Goal: Task Accomplishment & Management: Manage account settings

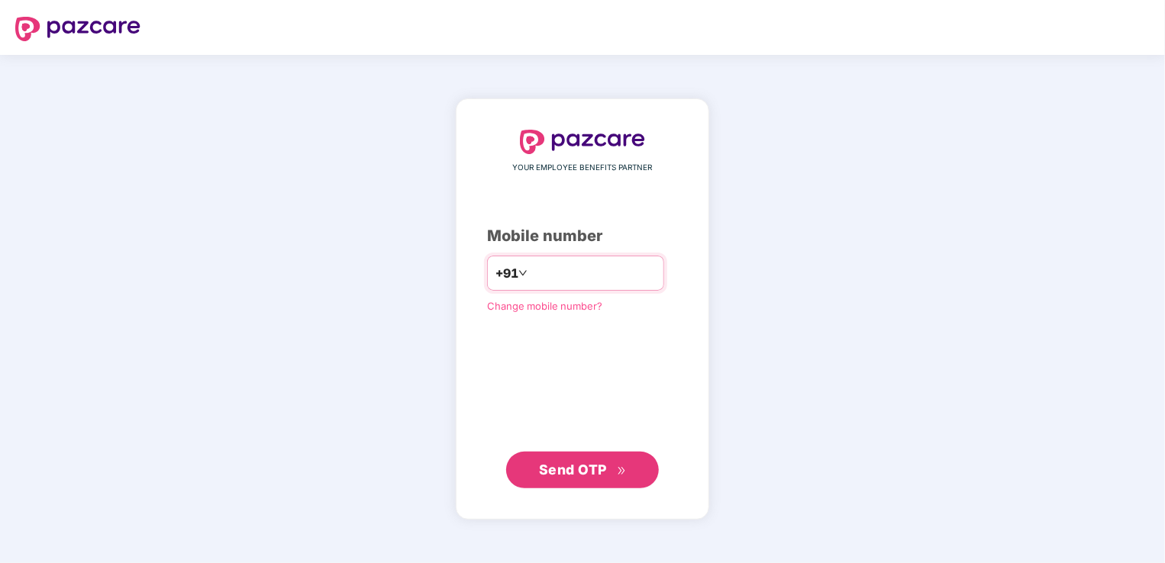
type input "**********"
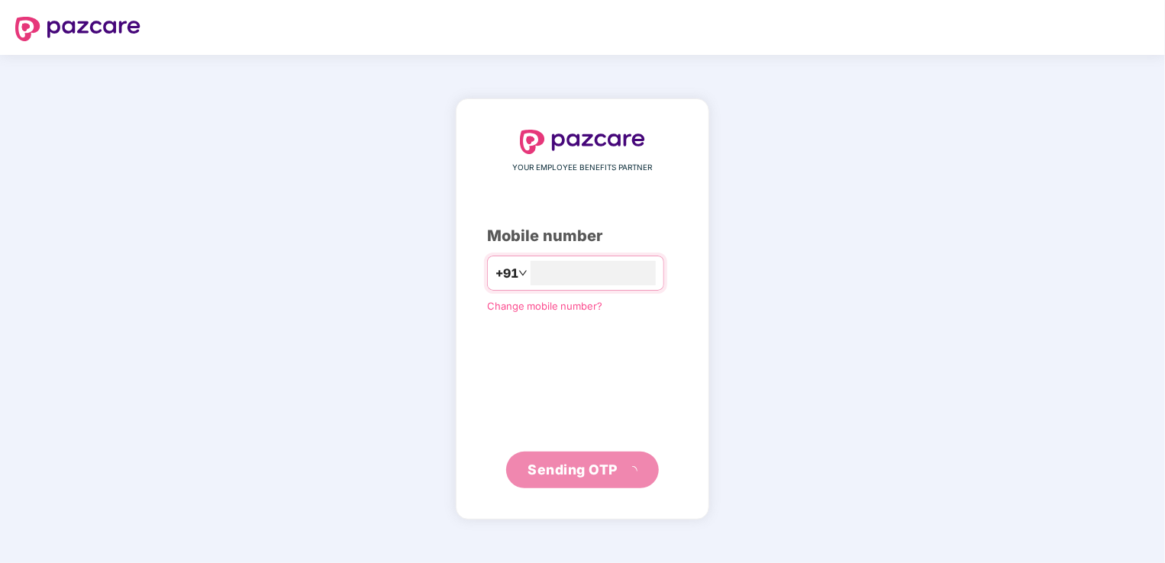
click at [559, 432] on div "**********" at bounding box center [582, 309] width 191 height 359
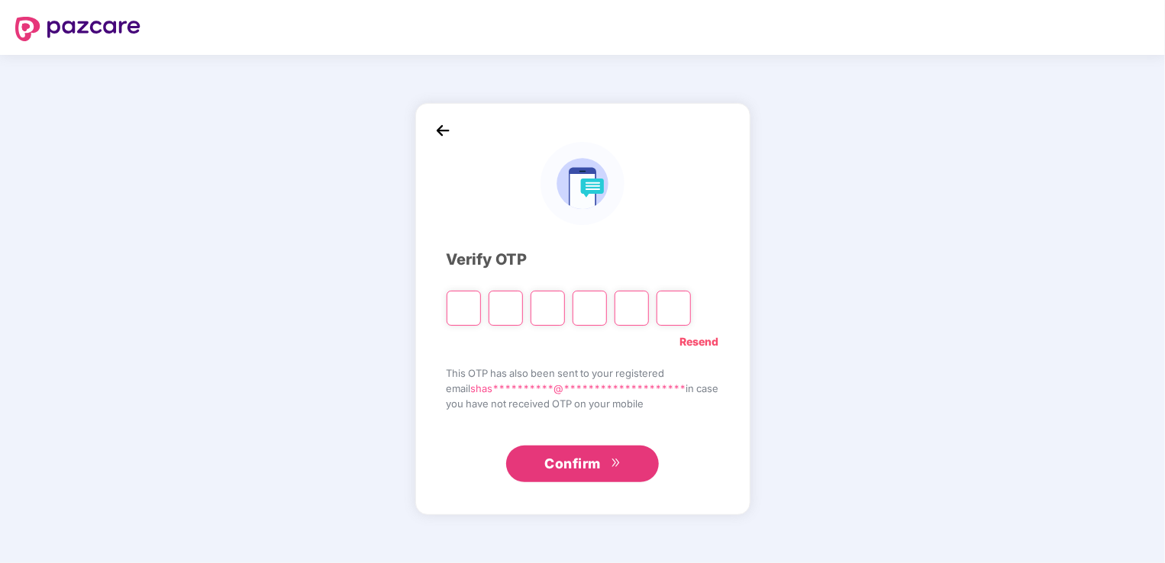
type input "*"
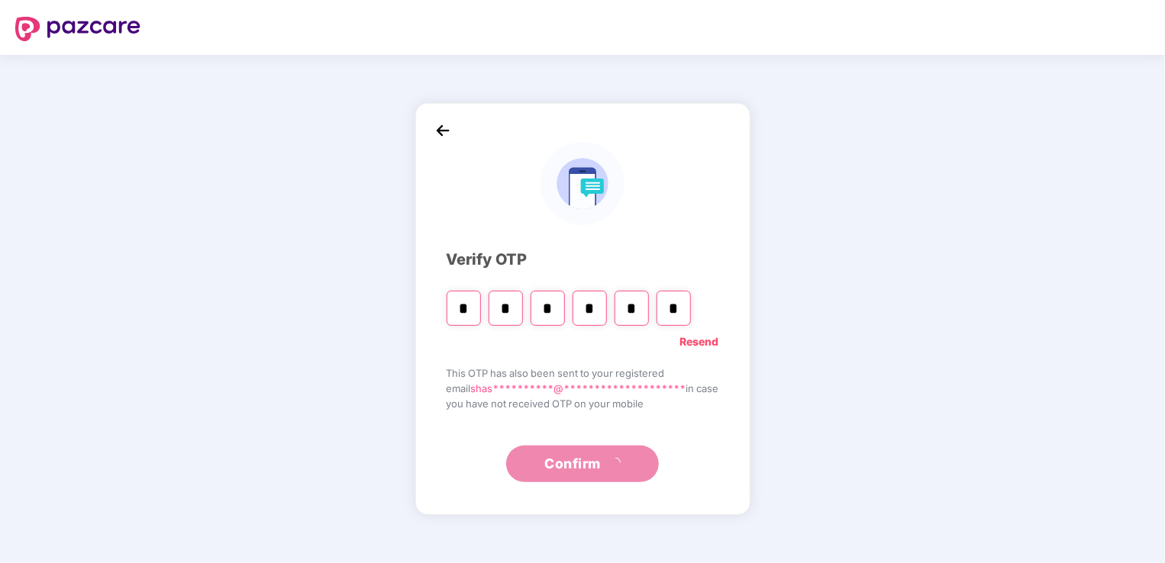
type input "*"
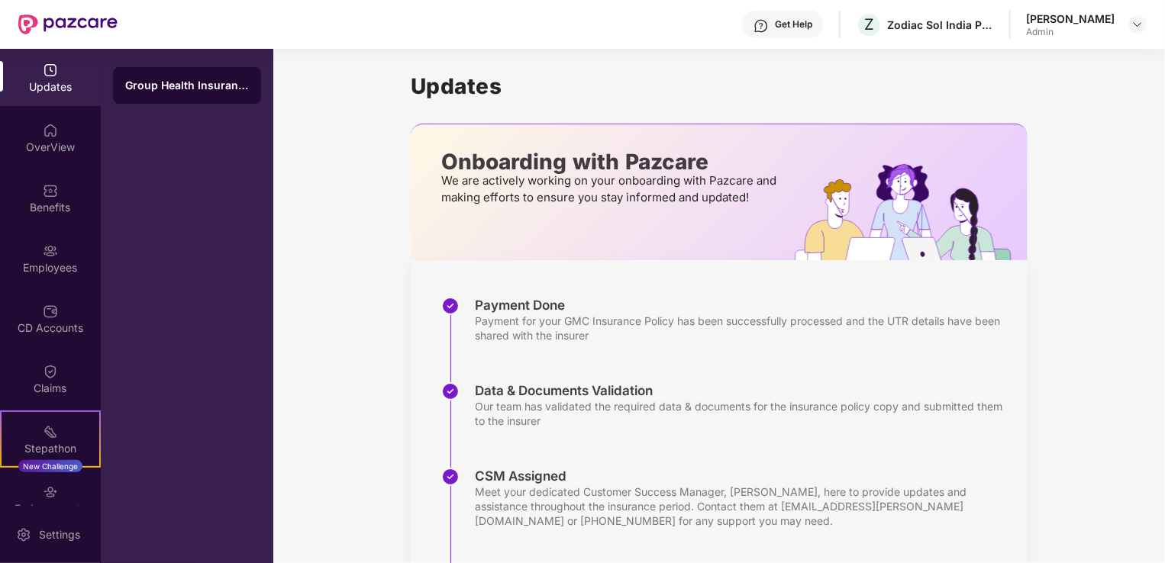
scroll to position [276, 0]
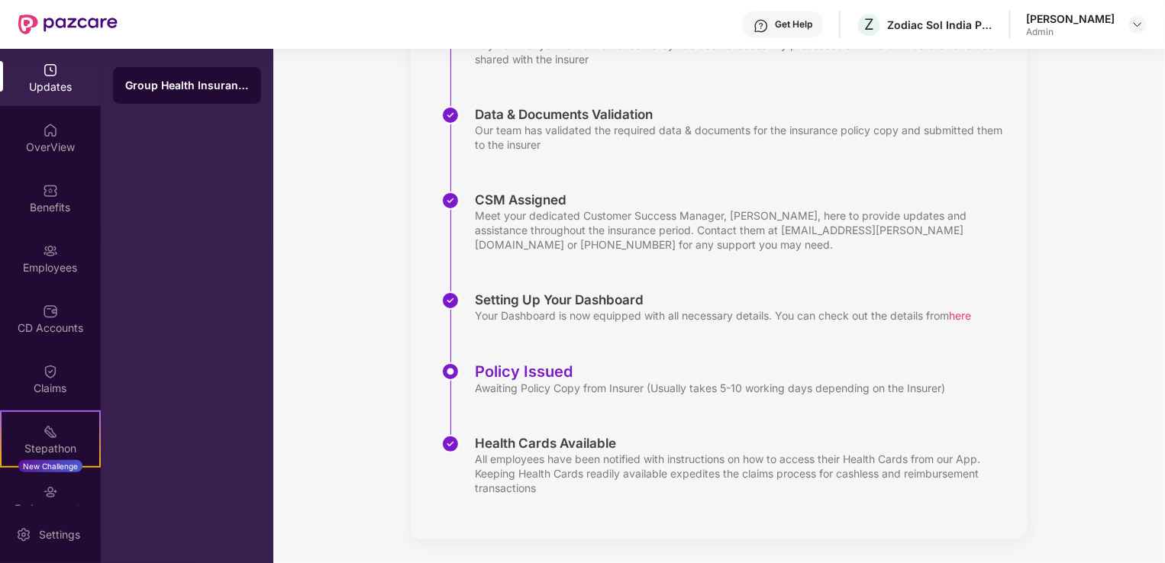
click at [486, 187] on div "Data & Documents Validation Our team has validated the required data & document…" at bounding box center [734, 149] width 586 height 86
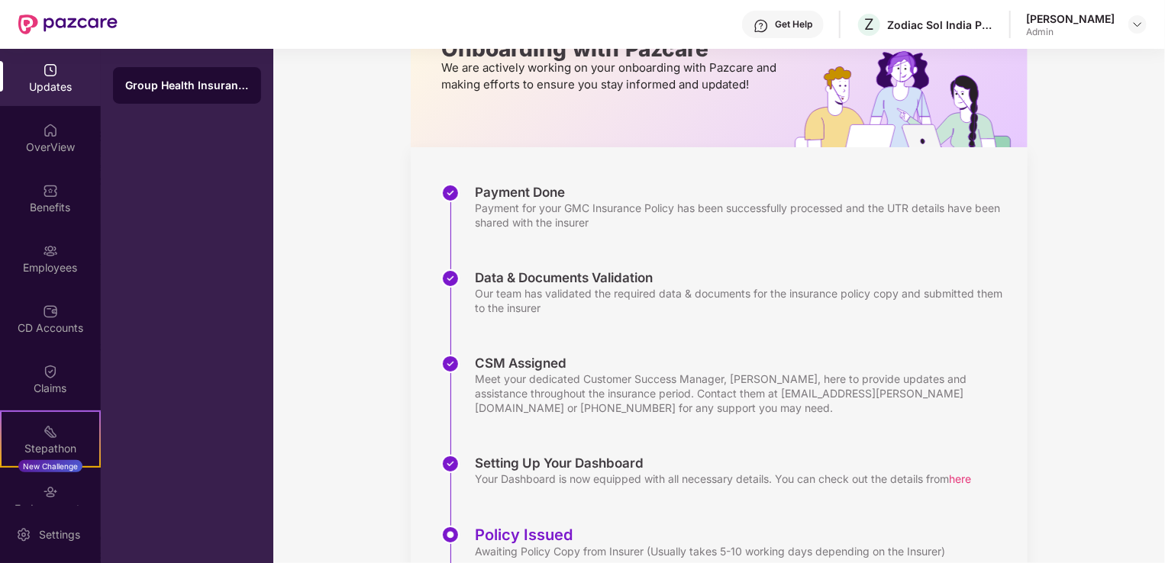
scroll to position [229, 0]
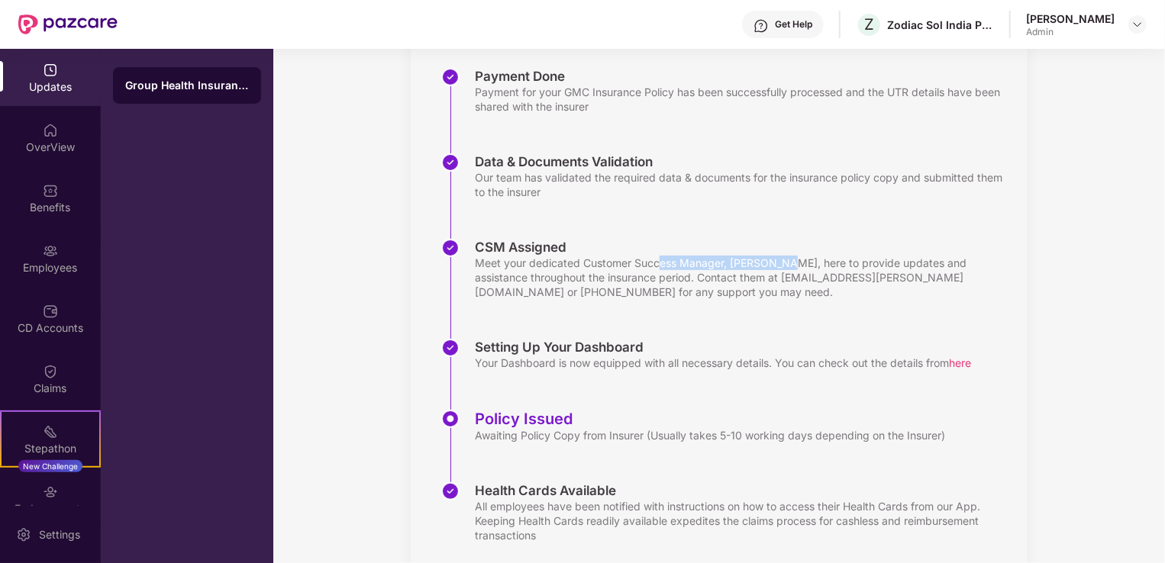
drag, startPoint x: 659, startPoint y: 267, endPoint x: 793, endPoint y: 269, distance: 134.4
click at [793, 269] on div "Meet your dedicated Customer Success Manager, [PERSON_NAME], here to provide up…" at bounding box center [743, 278] width 537 height 44
drag, startPoint x: 793, startPoint y: 269, endPoint x: 782, endPoint y: 297, distance: 29.8
click at [782, 297] on div "Meet your dedicated Customer Success Manager, [PERSON_NAME], here to provide up…" at bounding box center [743, 278] width 537 height 44
click at [45, 260] on div "Employees" at bounding box center [50, 267] width 101 height 15
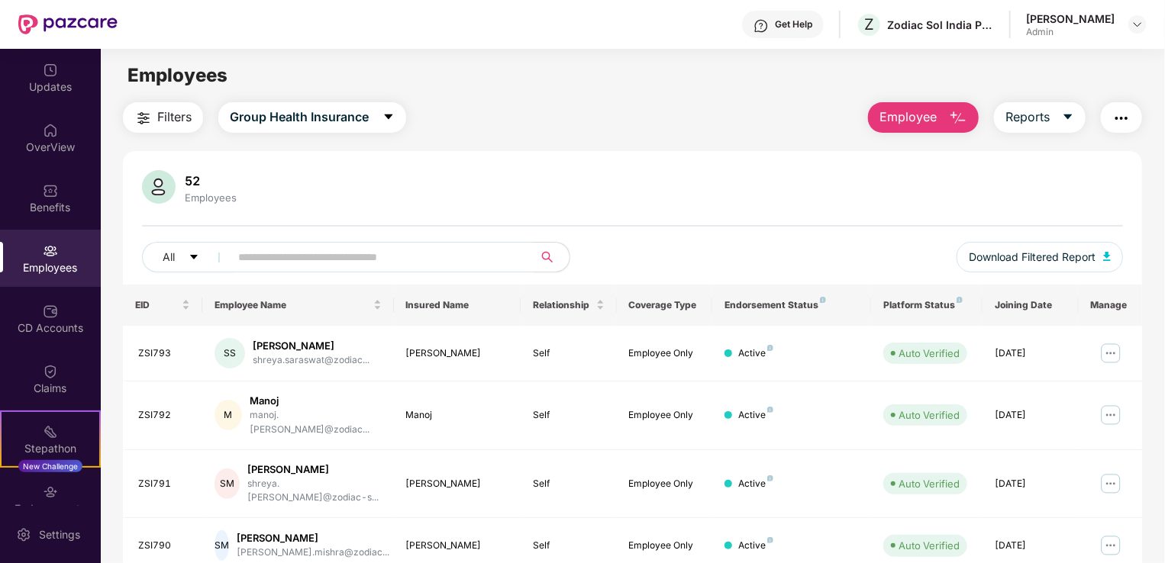
click at [390, 253] on input "text" at bounding box center [375, 257] width 274 height 23
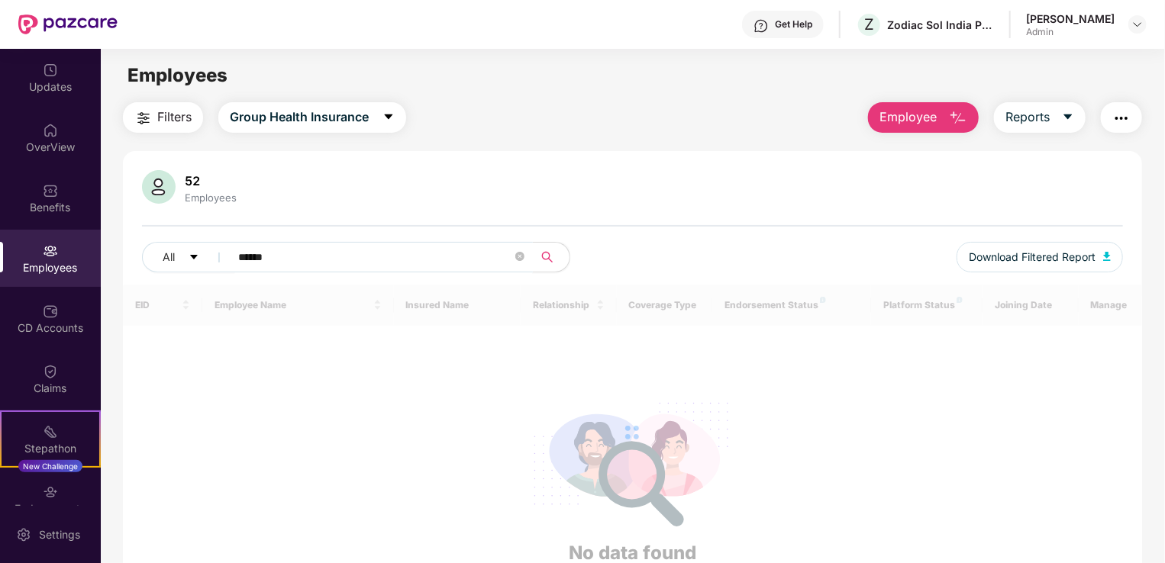
type input "******"
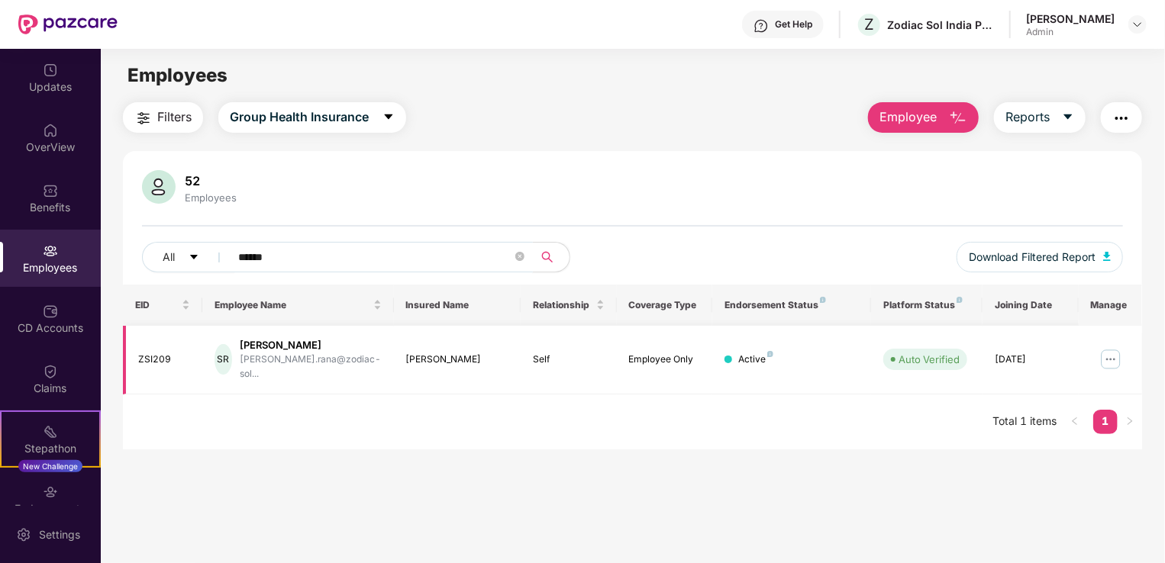
click at [1112, 350] on img at bounding box center [1111, 359] width 24 height 24
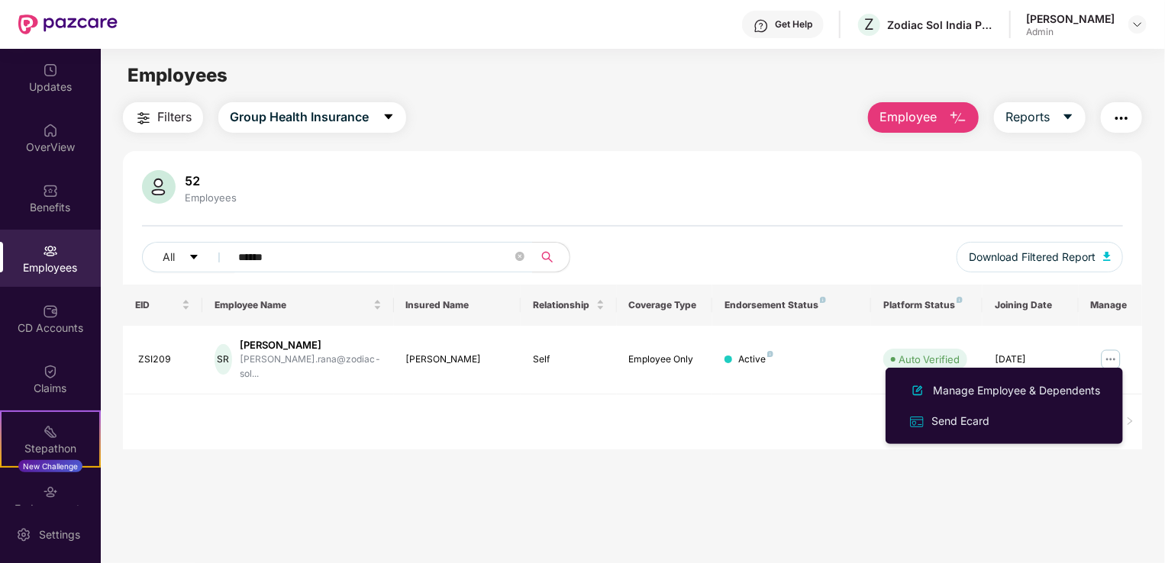
click at [713, 401] on div "EID Employee Name Insured Name Relationship Coverage Type Endorsement Status Pl…" at bounding box center [632, 367] width 1019 height 165
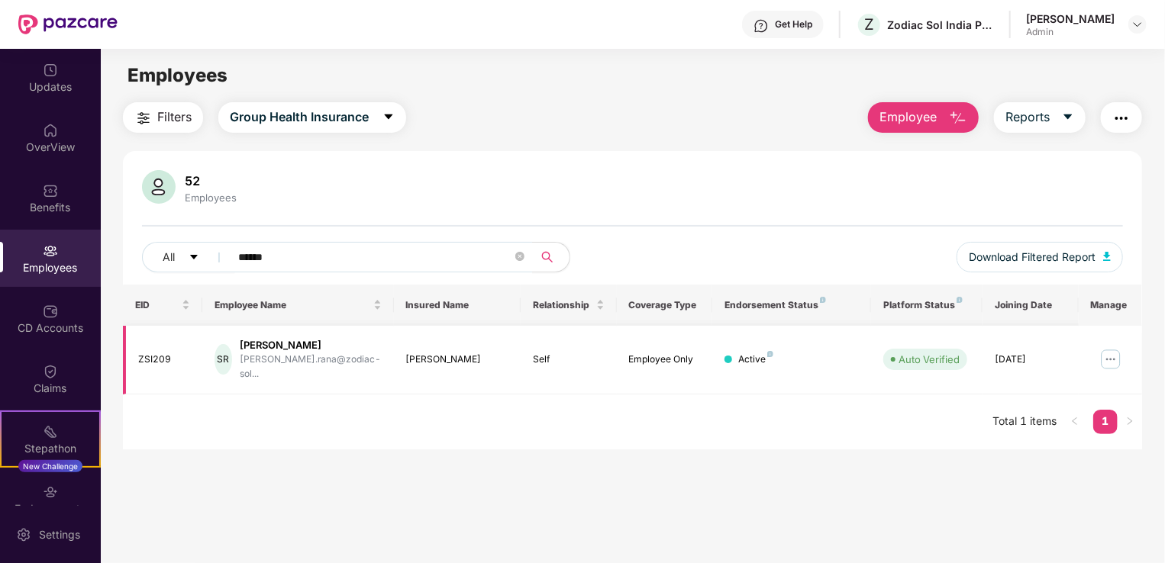
click at [269, 342] on div "[PERSON_NAME]" at bounding box center [311, 345] width 142 height 15
click at [1119, 115] on img "button" at bounding box center [1121, 118] width 18 height 18
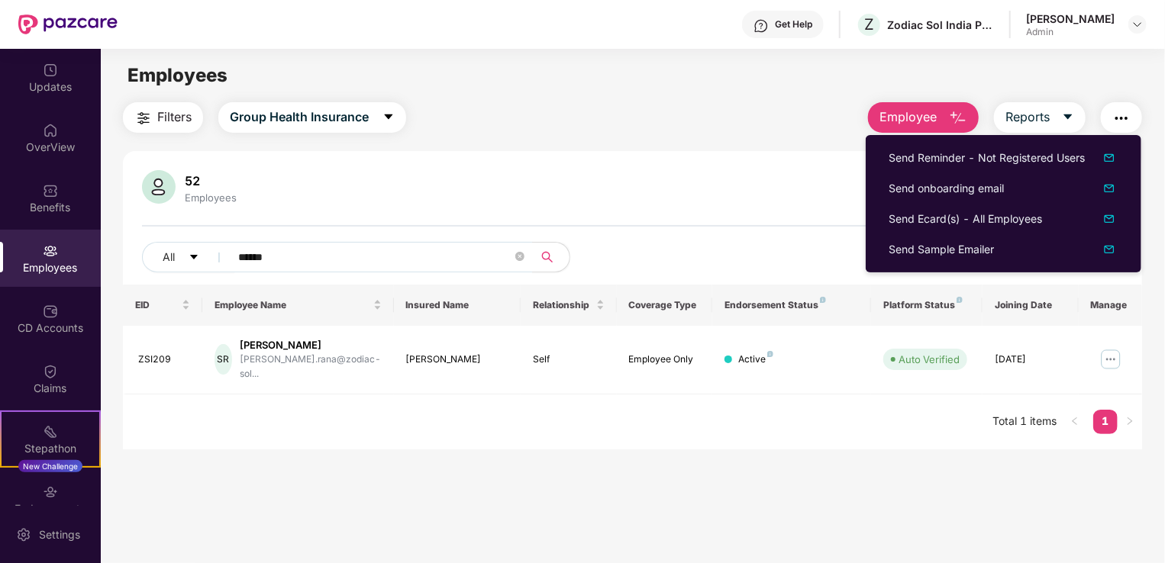
click at [537, 207] on div "52 Employees All ****** Download Filtered Report" at bounding box center [632, 227] width 1019 height 115
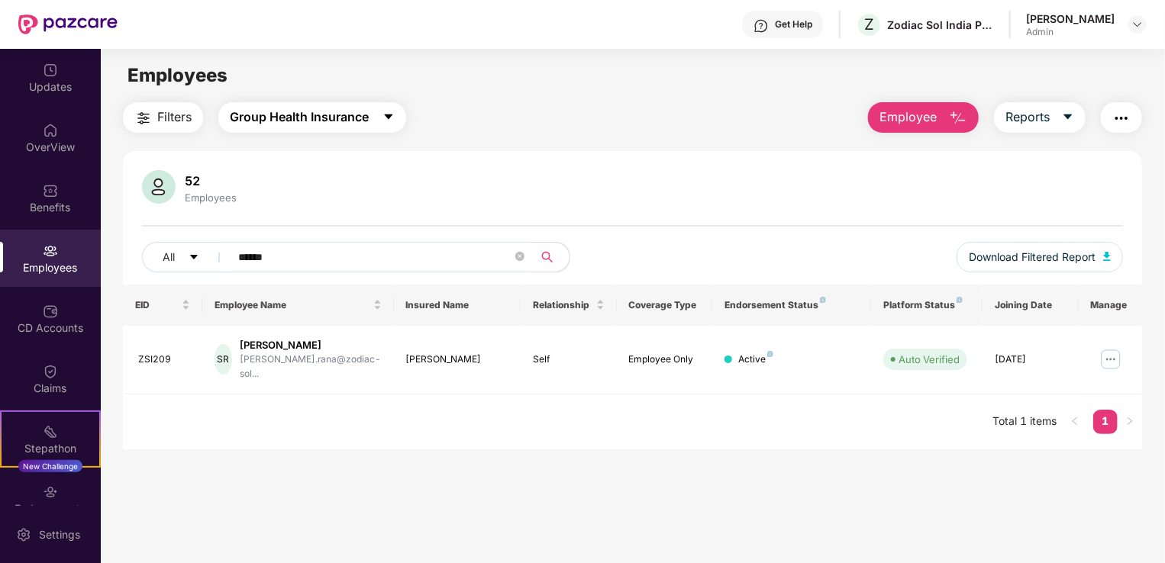
click at [332, 119] on span "Group Health Insurance" at bounding box center [299, 117] width 139 height 19
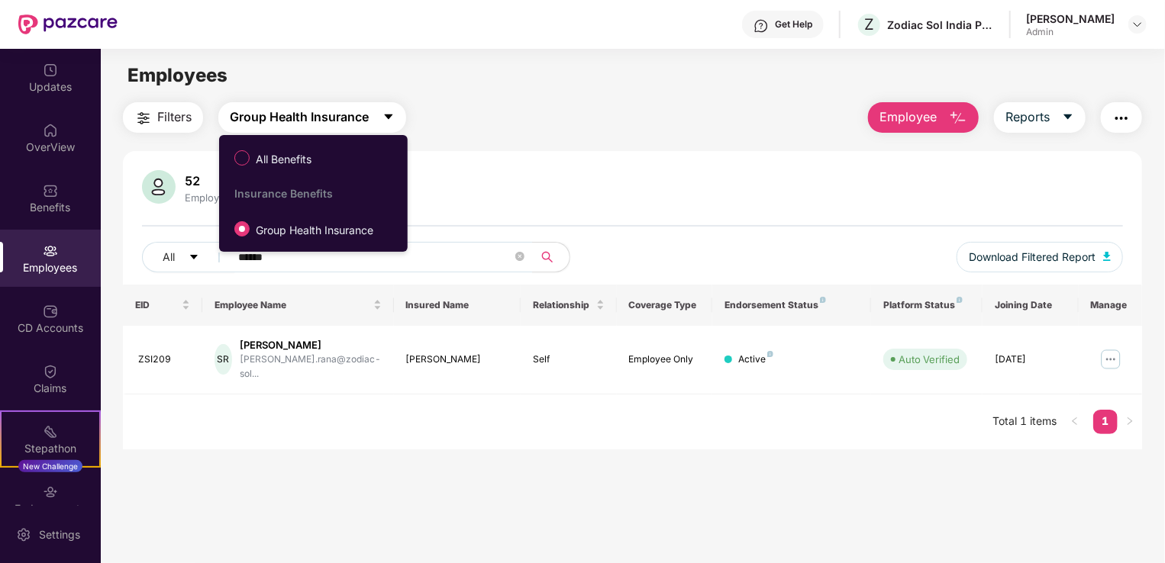
click at [332, 119] on span "Group Health Insurance" at bounding box center [299, 117] width 139 height 19
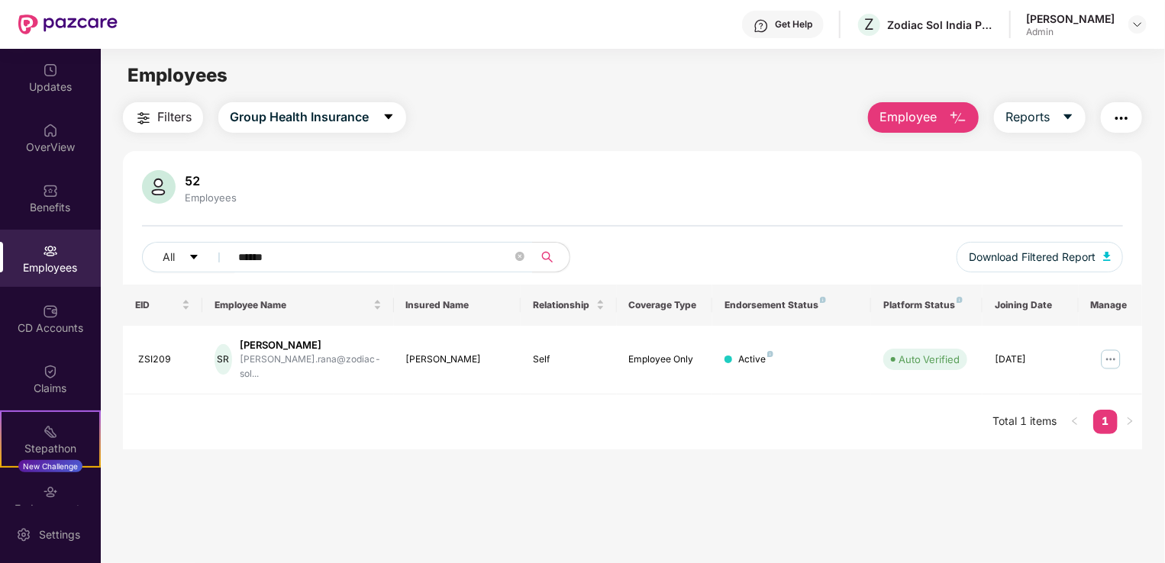
click at [535, 215] on div "52 Employees All ****** Download Filtered Report" at bounding box center [632, 227] width 1019 height 115
click at [146, 354] on div "ZSI209" at bounding box center [164, 360] width 52 height 15
click at [168, 354] on div "ZSI209" at bounding box center [164, 360] width 52 height 15
click at [925, 355] on div "Auto Verified" at bounding box center [929, 359] width 61 height 15
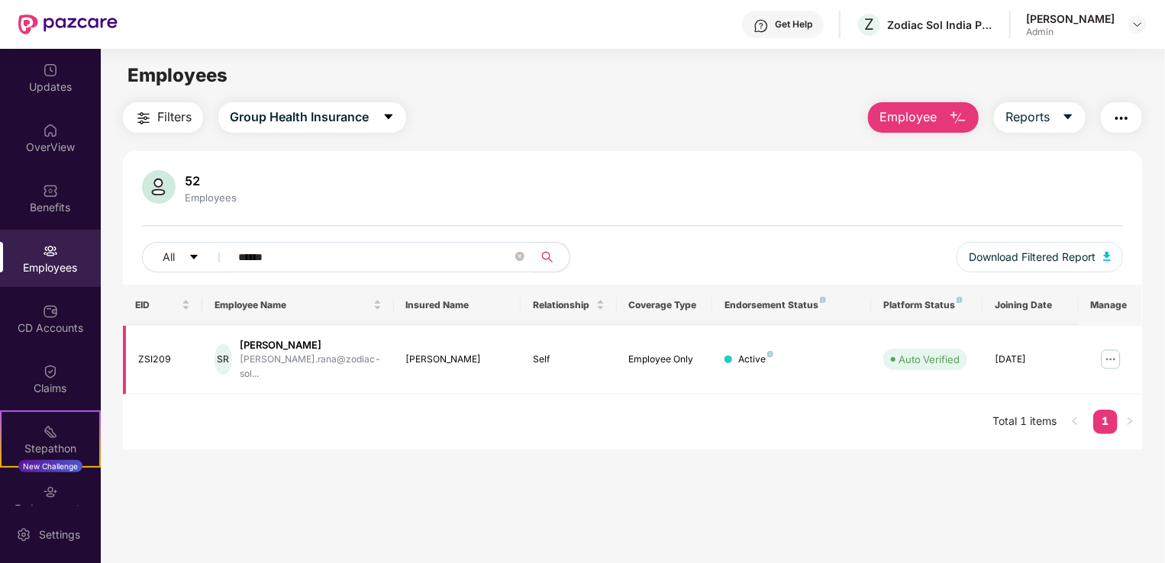
click at [1107, 347] on img at bounding box center [1111, 359] width 24 height 24
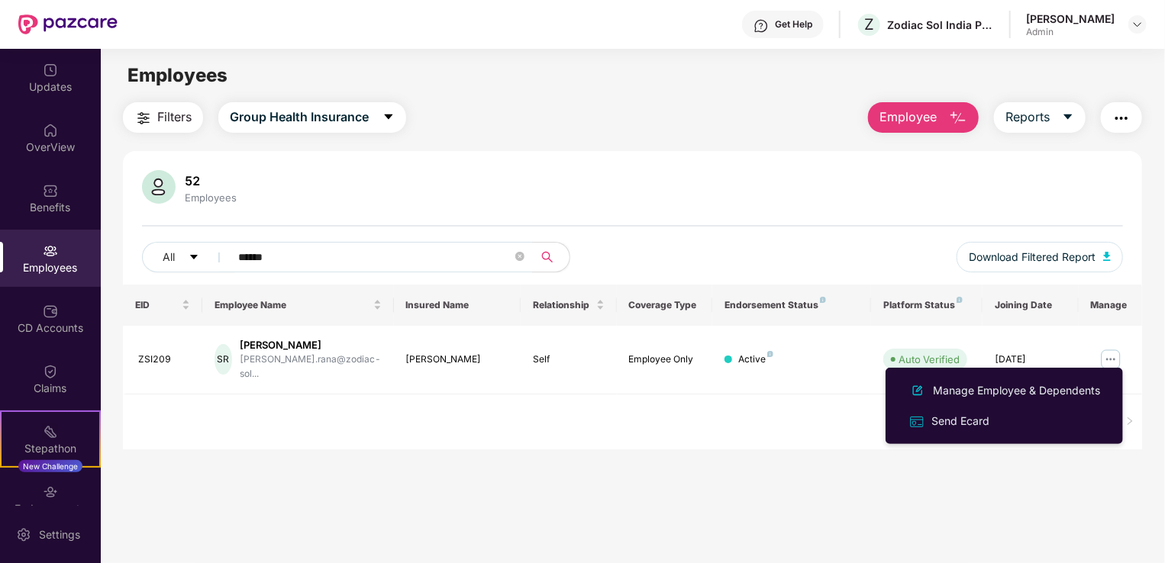
click at [489, 431] on div "EID Employee Name Insured Name Relationship Coverage Type Endorsement Status Pl…" at bounding box center [632, 367] width 1019 height 165
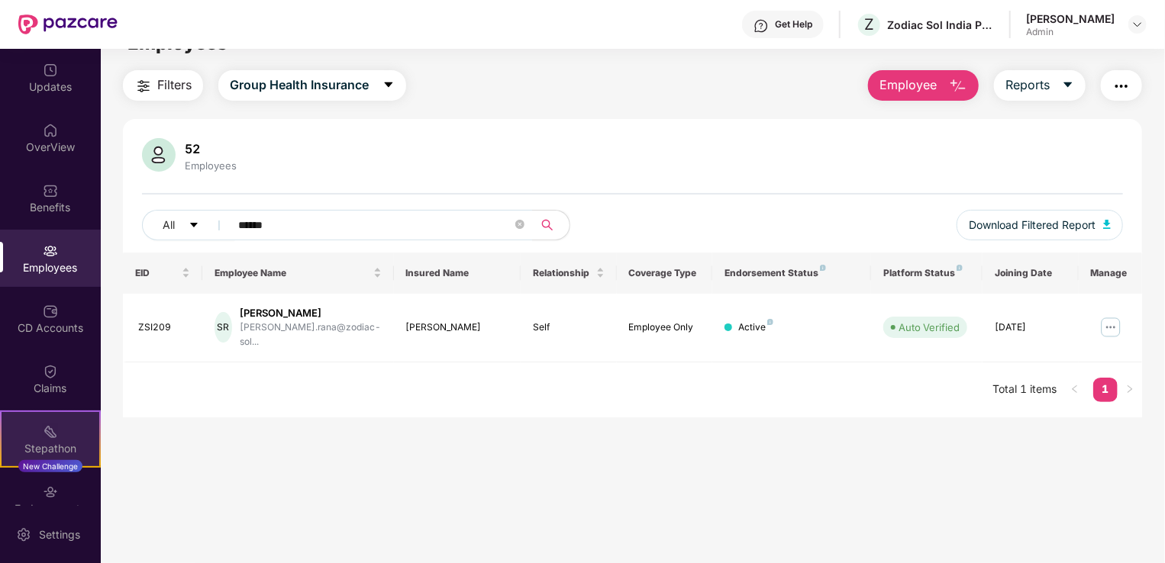
scroll to position [49, 0]
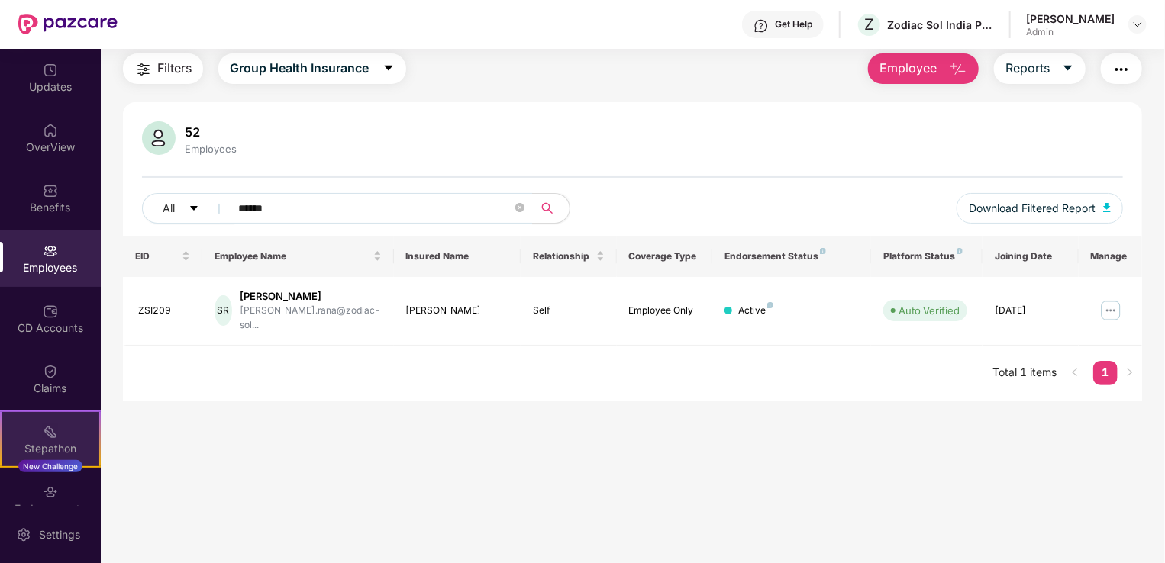
click at [54, 425] on img at bounding box center [50, 431] width 15 height 15
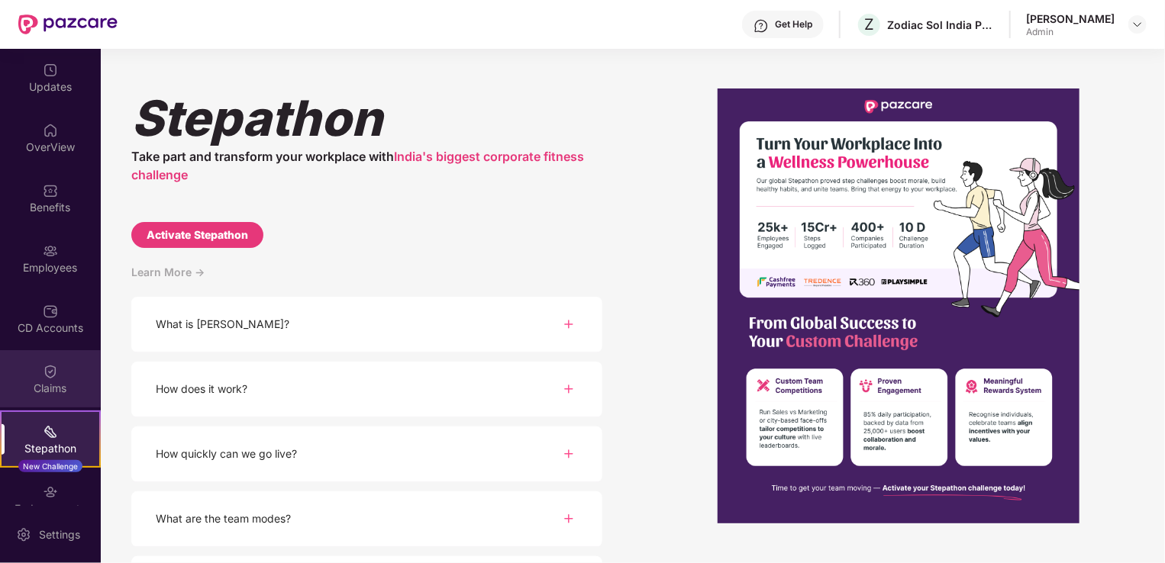
click at [58, 386] on div "Claims" at bounding box center [50, 388] width 101 height 15
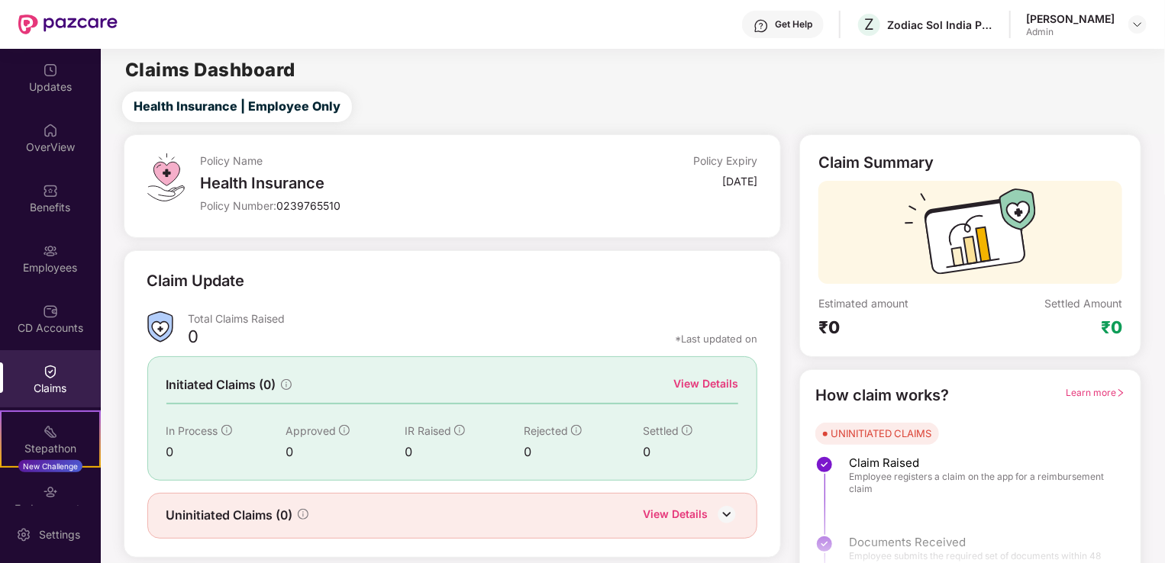
click at [331, 325] on div "Total Claims Raised" at bounding box center [474, 318] width 570 height 15
